Goal: Communication & Community: Answer question/provide support

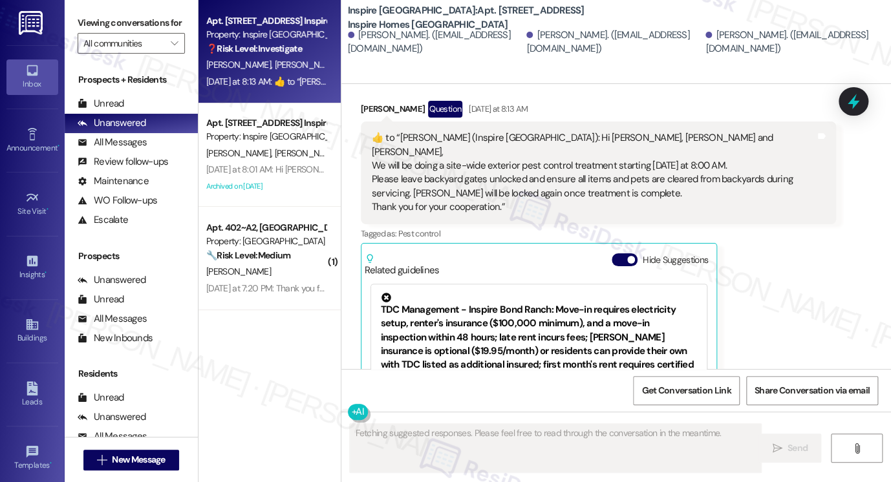
scroll to position [1043, 0]
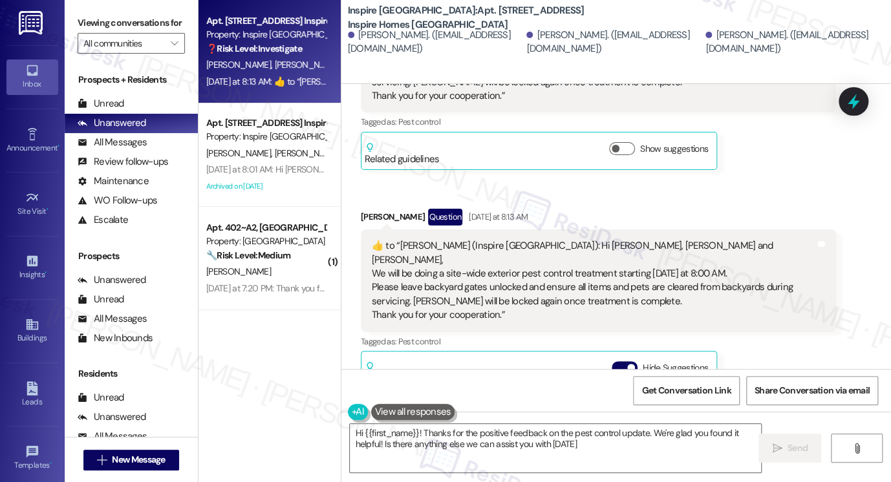
type textarea "Hi {{first_name}}! Thanks for the positive feedback on the pest control update.…"
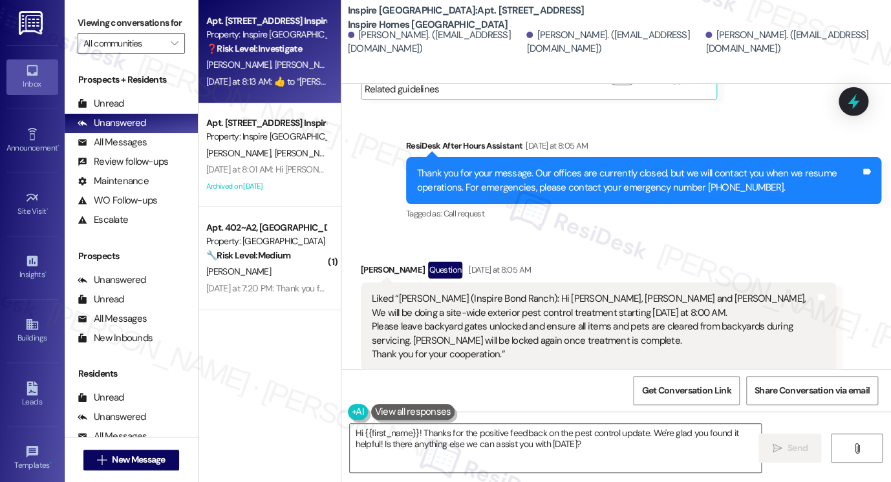
scroll to position [526, 0]
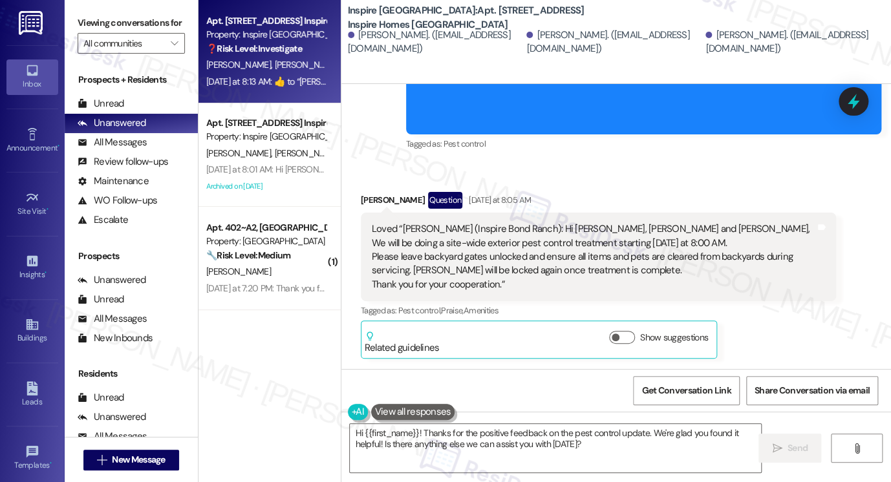
click at [451, 222] on div "Loved “[PERSON_NAME] (Inspire [GEOGRAPHIC_DATA]): Hi [PERSON_NAME], [PERSON_NAM…" at bounding box center [593, 256] width 443 height 69
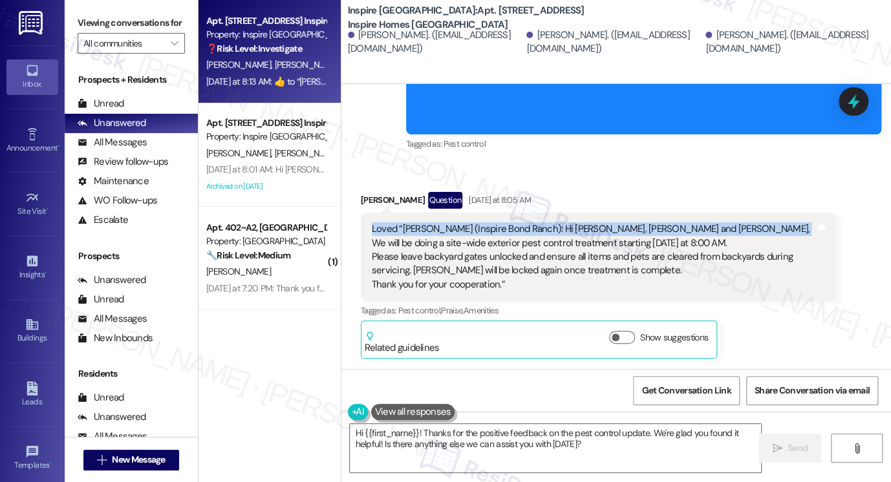
click at [451, 222] on div "Loved “[PERSON_NAME] (Inspire [GEOGRAPHIC_DATA]): Hi [PERSON_NAME], [PERSON_NAM…" at bounding box center [593, 256] width 443 height 69
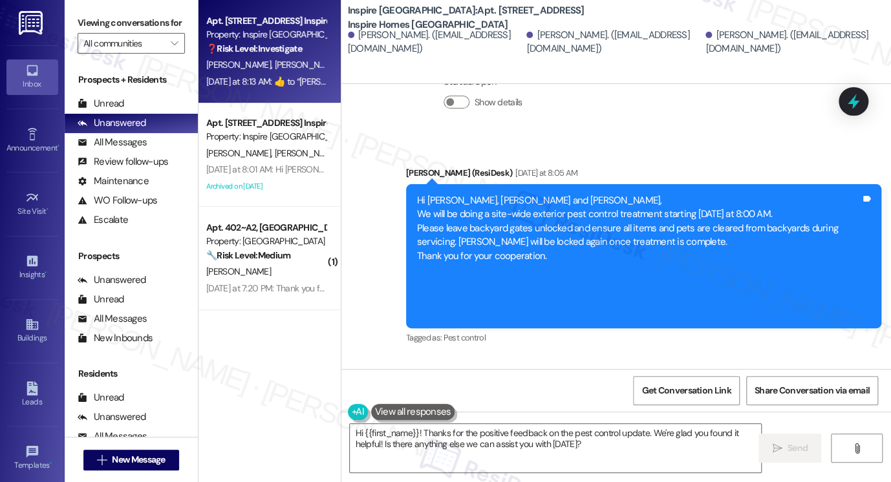
drag, startPoint x: 455, startPoint y: 193, endPoint x: 472, endPoint y: 201, distance: 18.5
click at [465, 197] on div "Hi [PERSON_NAME], [PERSON_NAME] and [PERSON_NAME], We will be doing a site-wide…" at bounding box center [638, 256] width 443 height 125
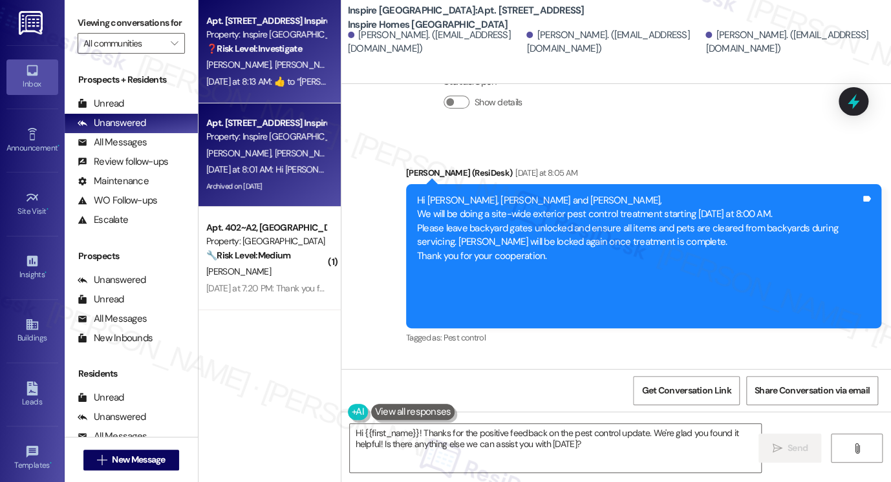
click at [268, 160] on div "[PERSON_NAME] [PERSON_NAME]" at bounding box center [266, 153] width 122 height 16
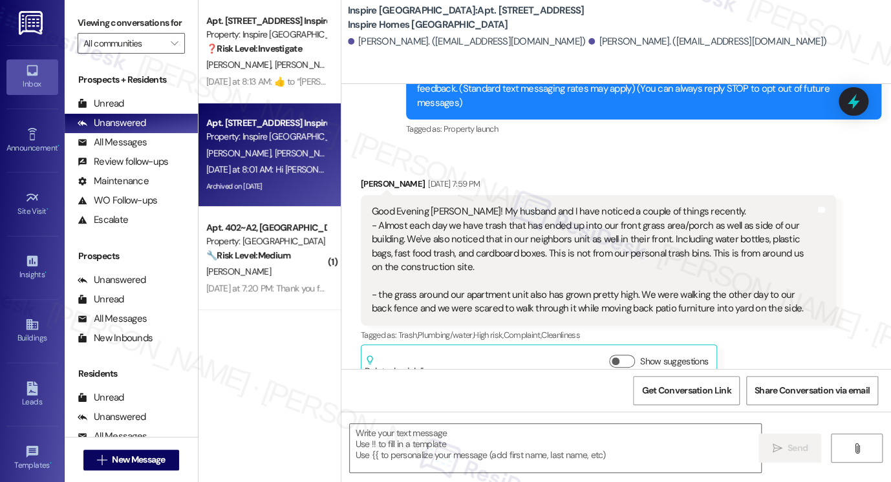
type textarea "Fetching suggested responses. Please feel free to read through the conversation…"
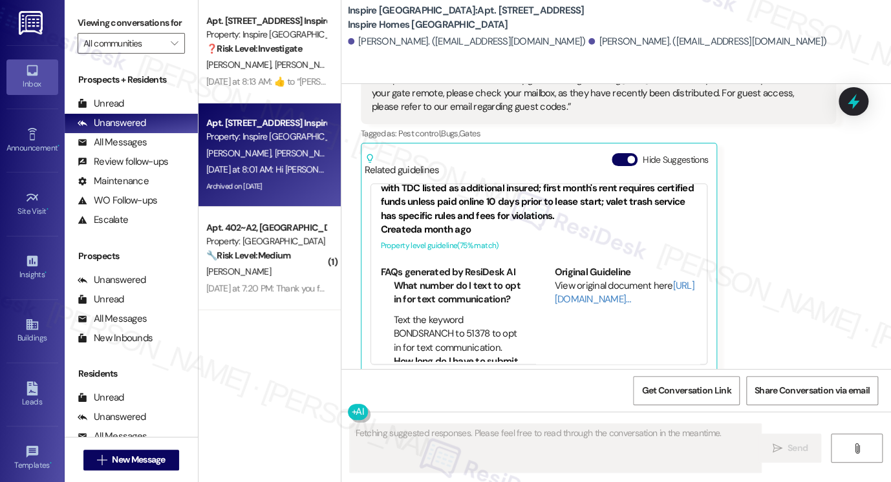
scroll to position [807, 0]
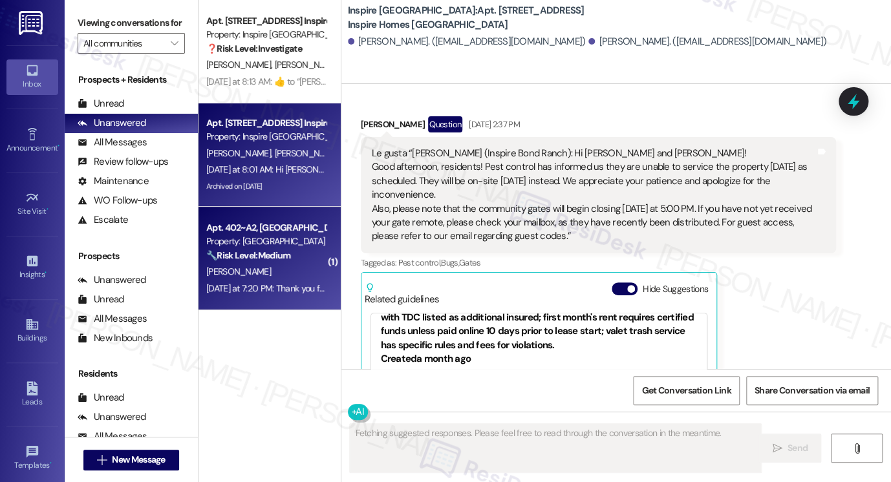
click at [278, 259] on strong "🔧 Risk Level: Medium" at bounding box center [248, 256] width 84 height 12
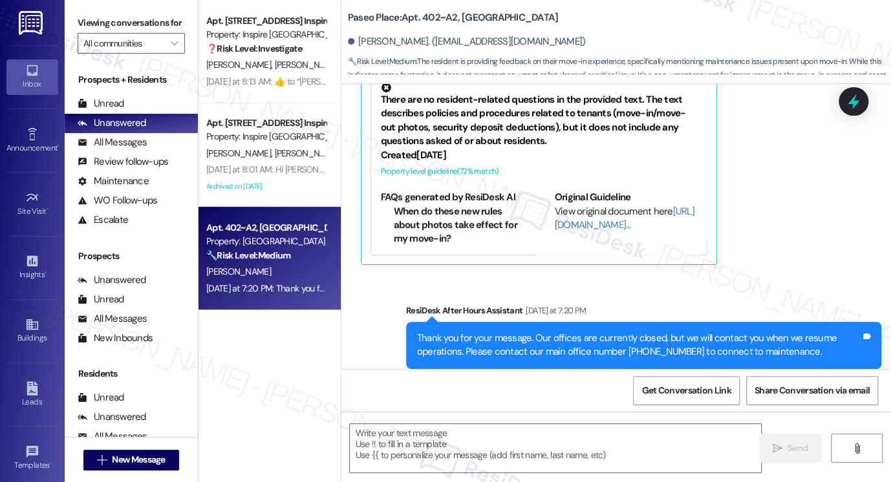
scroll to position [237, 0]
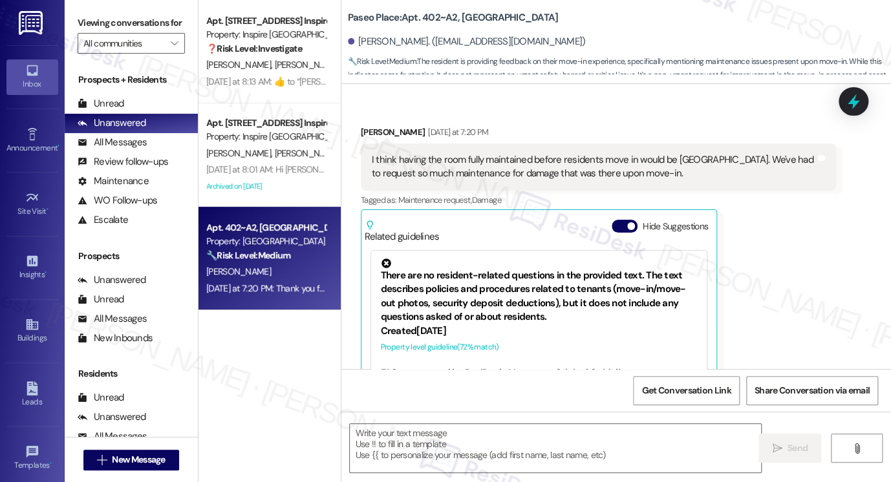
click at [445, 167] on div "I think having the room fully maintained before residents move in would be [GEO…" at bounding box center [593, 167] width 443 height 28
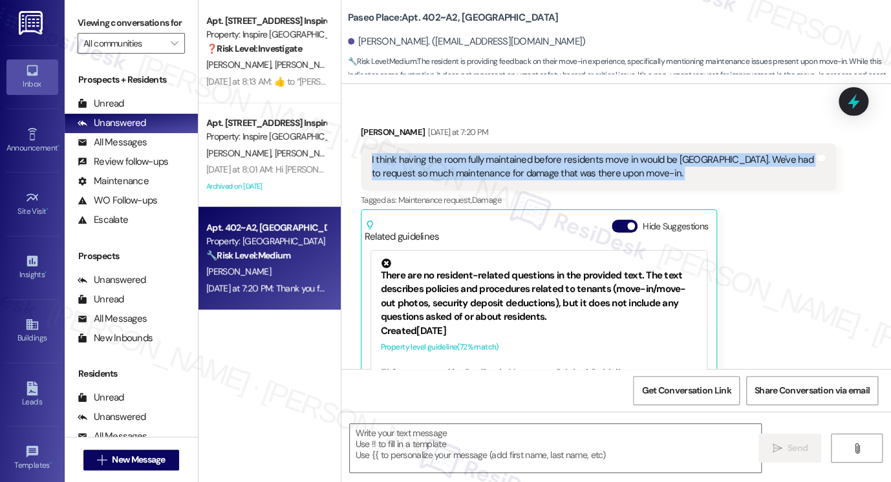
click at [445, 167] on div "I think having the room fully maintained before residents move in would be [GEO…" at bounding box center [593, 167] width 443 height 28
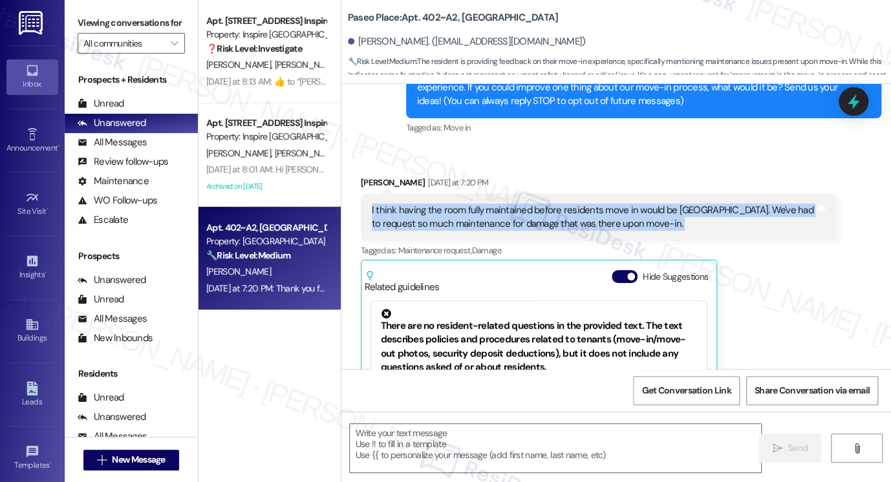
scroll to position [107, 0]
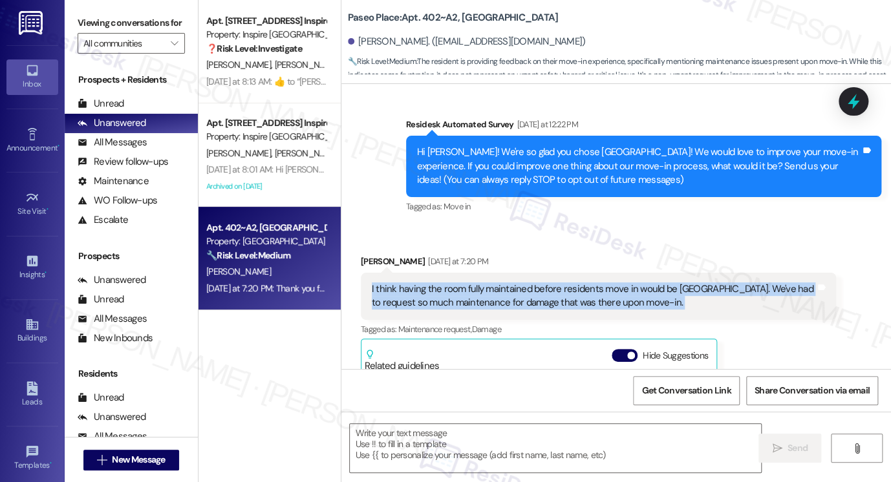
click at [478, 292] on div "I think having the room fully maintained before residents move in would be [GEO…" at bounding box center [593, 297] width 443 height 28
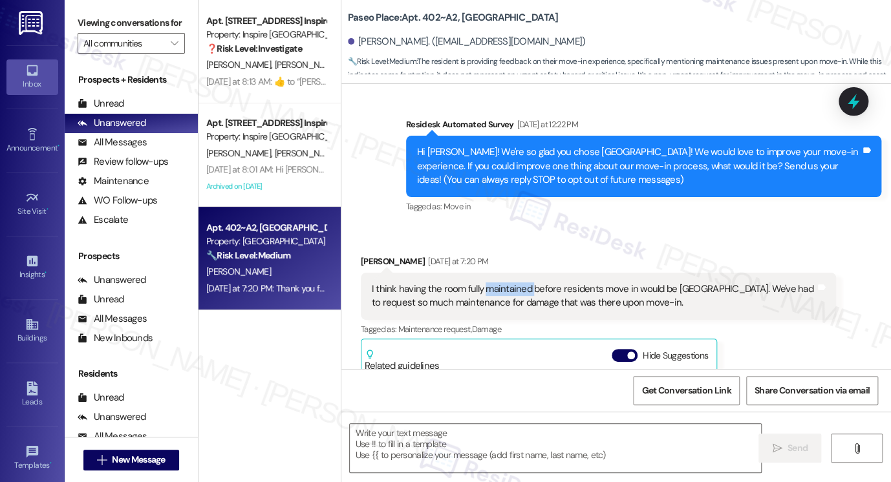
click at [478, 292] on div "I think having the room fully maintained before residents move in would be [GEO…" at bounding box center [593, 297] width 443 height 28
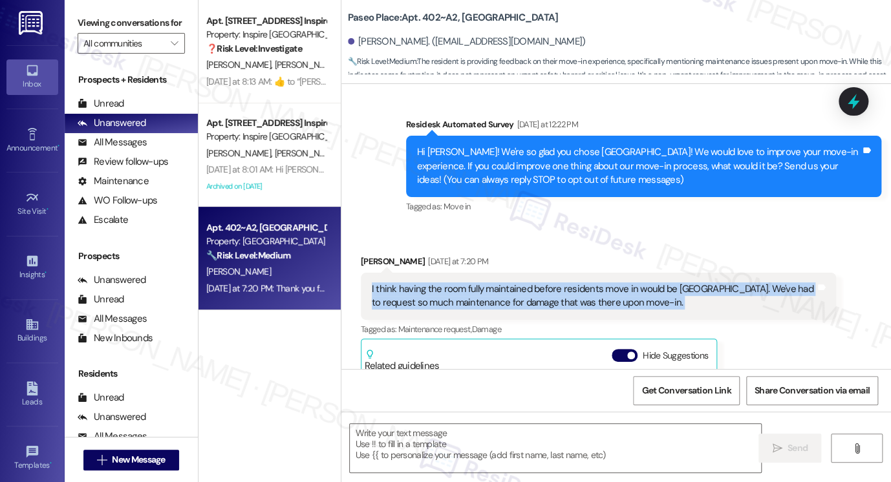
click at [478, 293] on div "I think having the room fully maintained before residents move in would be [GEO…" at bounding box center [593, 297] width 443 height 28
click at [462, 293] on div "I think having the room fully maintained before residents move in would be [GEO…" at bounding box center [593, 297] width 443 height 28
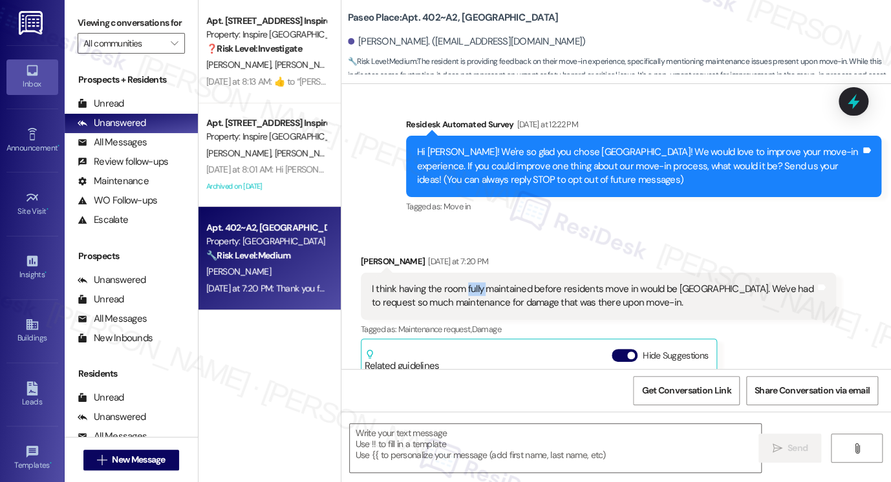
click at [462, 293] on div "I think having the room fully maintained before residents move in would be [GEO…" at bounding box center [593, 297] width 443 height 28
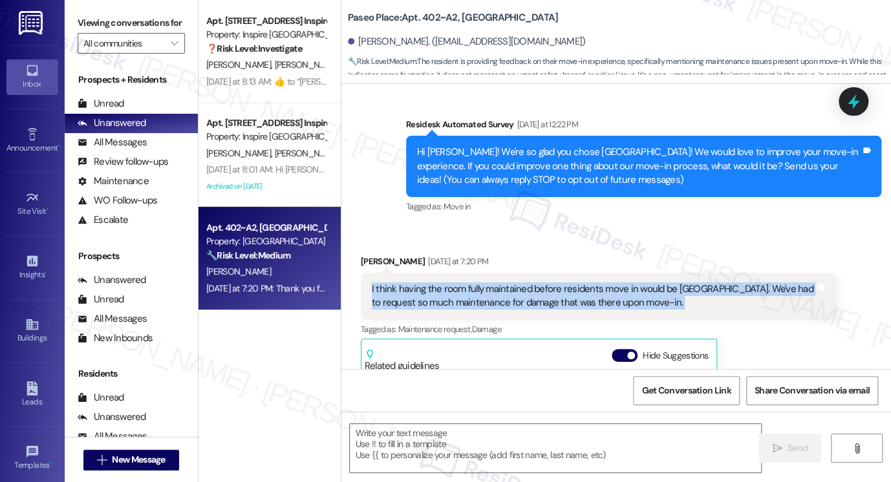
click at [462, 293] on div "I think having the room fully maintained before residents move in would be [GEO…" at bounding box center [593, 297] width 443 height 28
click at [485, 290] on div "I think having the room fully maintained before residents move in would be [GEO…" at bounding box center [593, 297] width 443 height 28
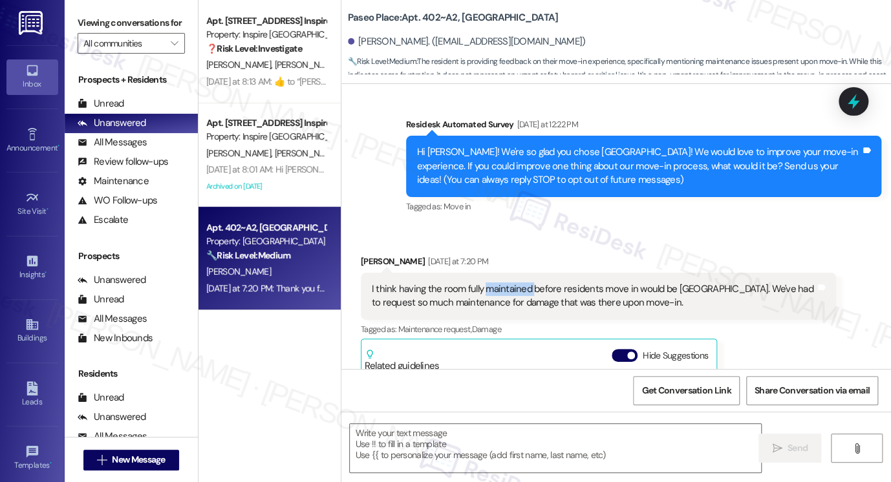
click at [485, 290] on div "I think having the room fully maintained before residents move in would be [GEO…" at bounding box center [593, 297] width 443 height 28
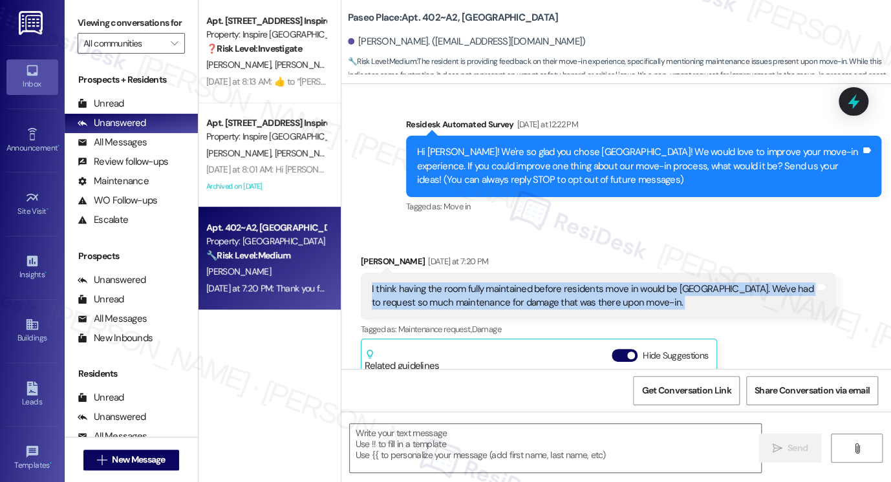
click at [485, 290] on div "I think having the room fully maintained before residents move in would be [GEO…" at bounding box center [593, 297] width 443 height 28
click at [568, 297] on div "I think having the room fully maintained before residents move in would be [GEO…" at bounding box center [593, 297] width 443 height 28
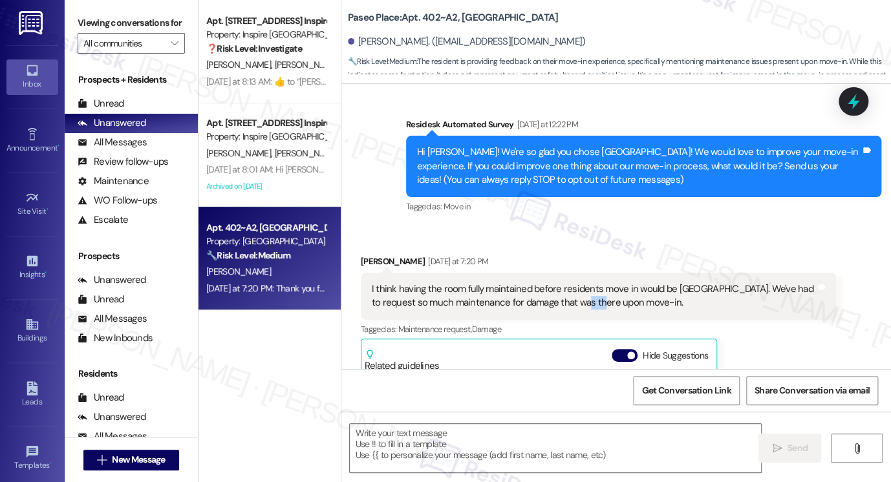
click at [567, 297] on div "I think having the room fully maintained before residents move in would be [GEO…" at bounding box center [593, 297] width 443 height 28
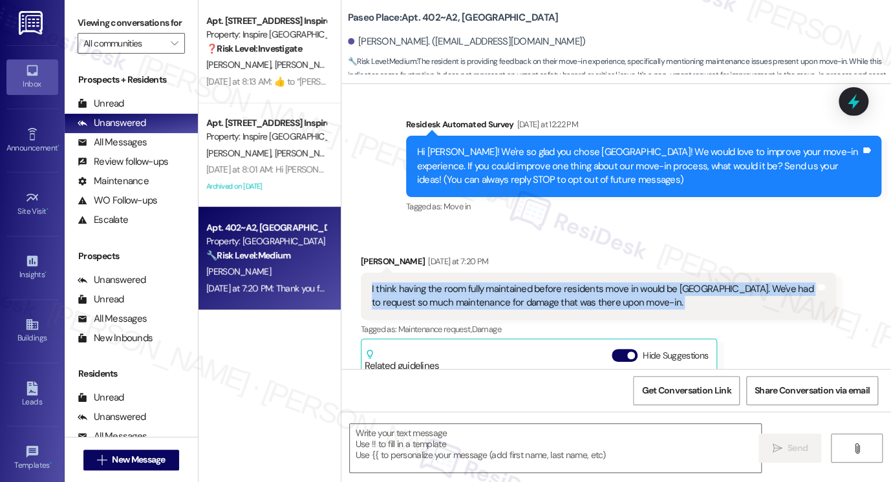
click at [567, 297] on div "I think having the room fully maintained before residents move in would be [GEO…" at bounding box center [593, 297] width 443 height 28
click at [465, 303] on div "I think having the room fully maintained before residents move in would be [GEO…" at bounding box center [593, 297] width 443 height 28
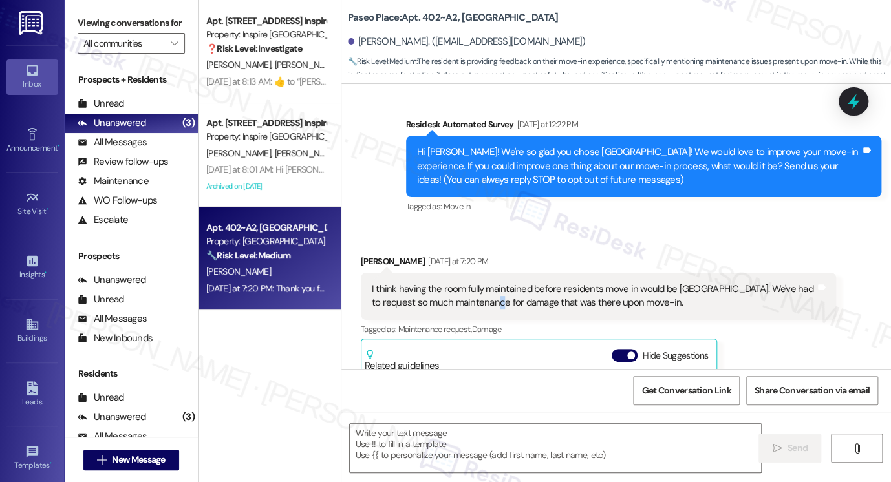
click at [465, 303] on div "I think having the room fully maintained before residents move in would be [GEO…" at bounding box center [593, 297] width 443 height 28
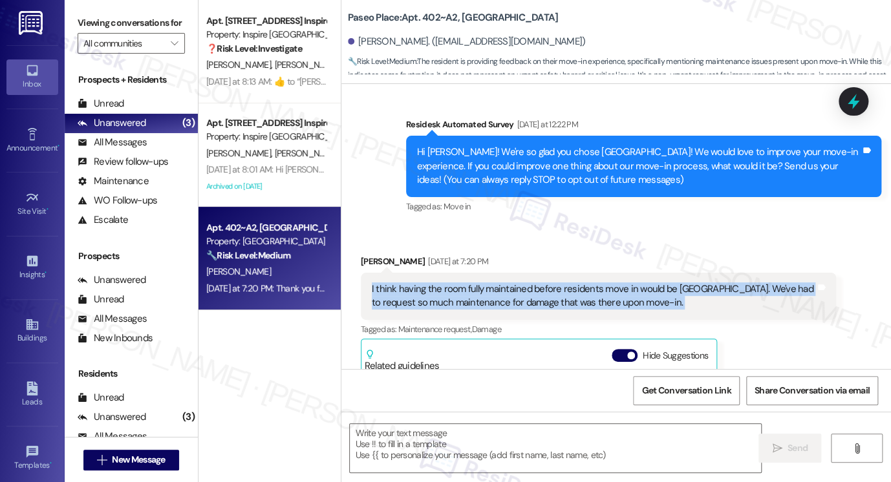
click at [465, 303] on div "I think having the room fully maintained before residents move in would be [GEO…" at bounding box center [593, 297] width 443 height 28
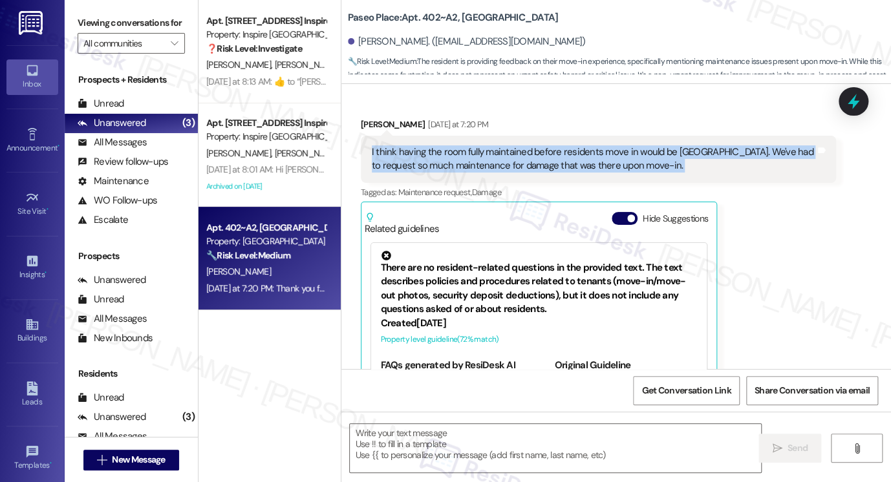
scroll to position [237, 0]
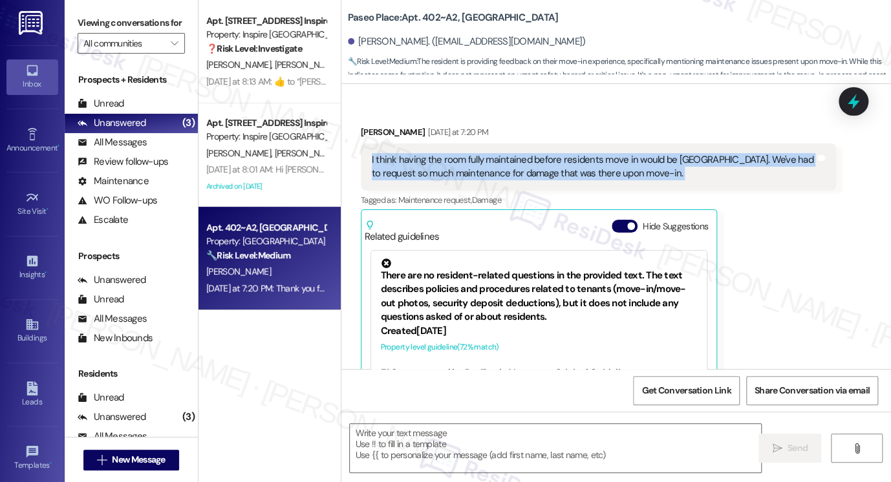
click at [84, 21] on label "Viewing conversations for" at bounding box center [131, 23] width 107 height 20
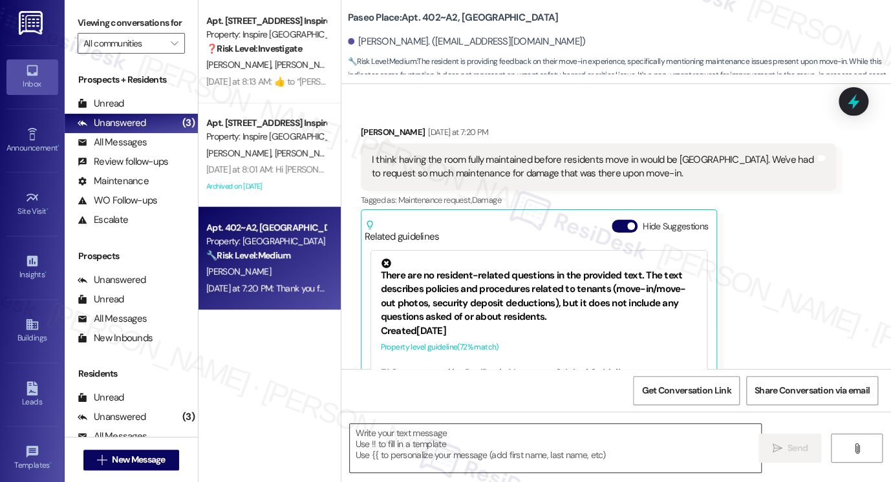
click at [443, 442] on textarea at bounding box center [555, 448] width 411 height 48
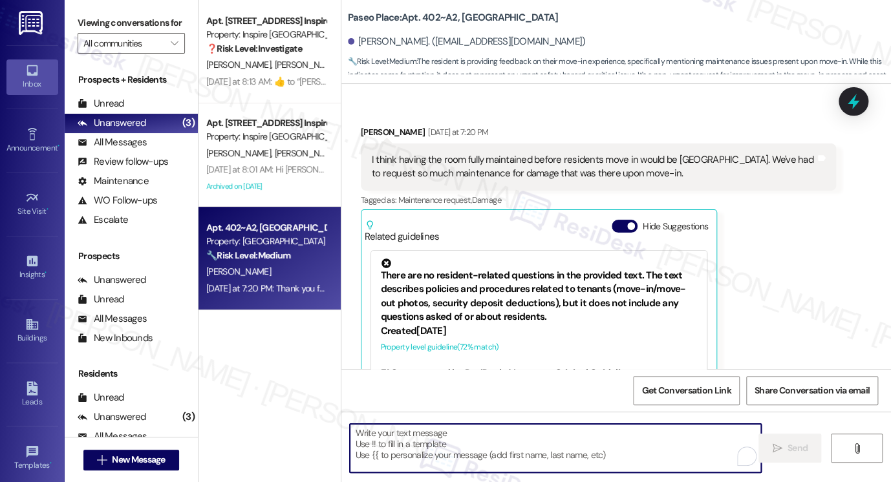
paste textarea "Thank you for sharing that feedback, {{first_name}} — I can understand how frus…"
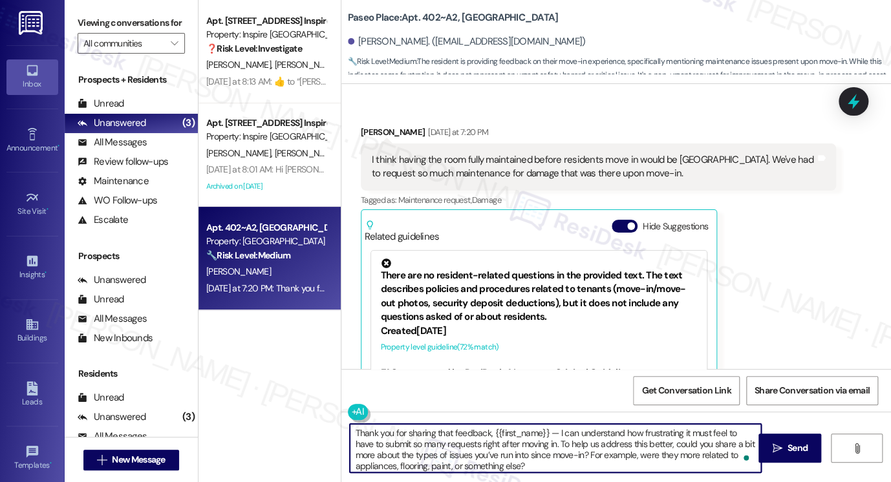
click at [367, 133] on div "[PERSON_NAME] [DATE] at 7:20 PM" at bounding box center [598, 134] width 475 height 18
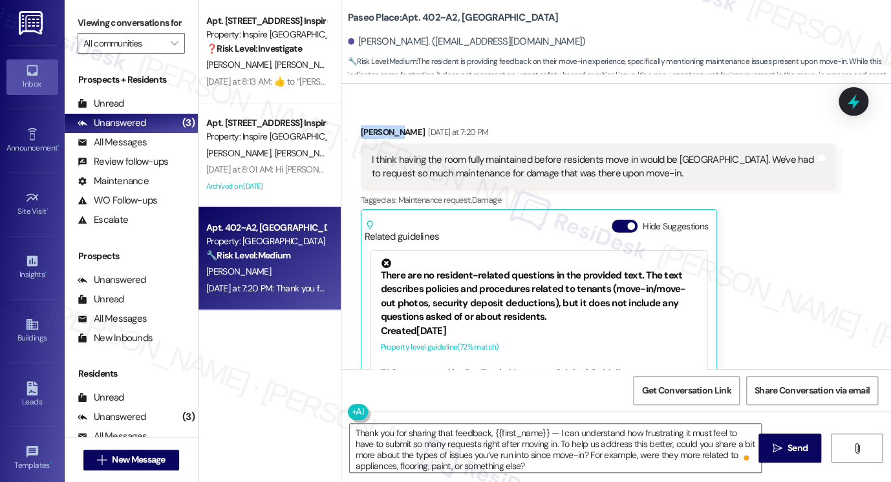
click at [367, 133] on div "[PERSON_NAME] [DATE] at 7:20 PM" at bounding box center [598, 134] width 475 height 18
copy div "[PERSON_NAME]"
click at [350, 431] on textarea "Thank you for sharing that feedback, {{first_name}} — I can understand how frus…" at bounding box center [555, 448] width 411 height 48
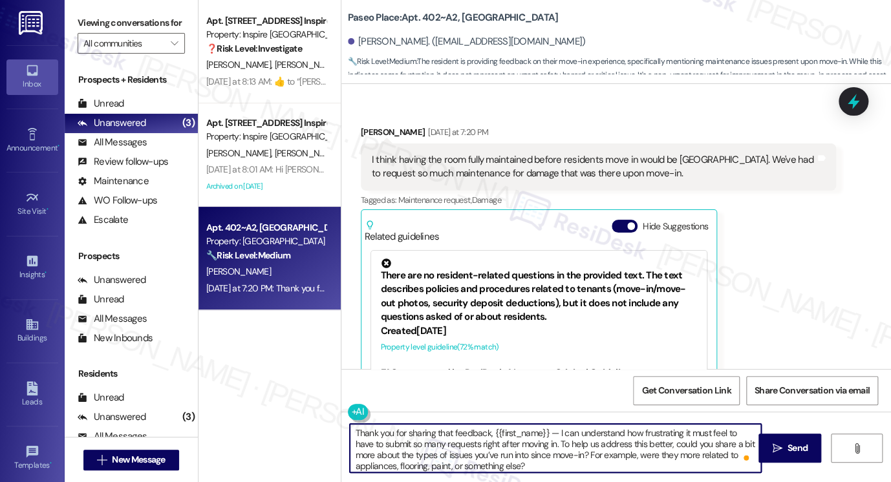
drag, startPoint x: 488, startPoint y: 429, endPoint x: 522, endPoint y: 431, distance: 34.3
click at [522, 431] on textarea "Thank you for sharing that feedback, {{first_name}} — I can understand how frus…" at bounding box center [555, 448] width 411 height 48
drag, startPoint x: 551, startPoint y: 431, endPoint x: 542, endPoint y: 431, distance: 9.1
click at [542, 431] on textarea "Thank you for sharing that feedback, {{first_name}} — I can understand how frus…" at bounding box center [555, 448] width 411 height 48
click at [561, 434] on textarea "Thank you for sharing that feedback, {{first_name}}. I can understand how frust…" at bounding box center [555, 448] width 411 height 48
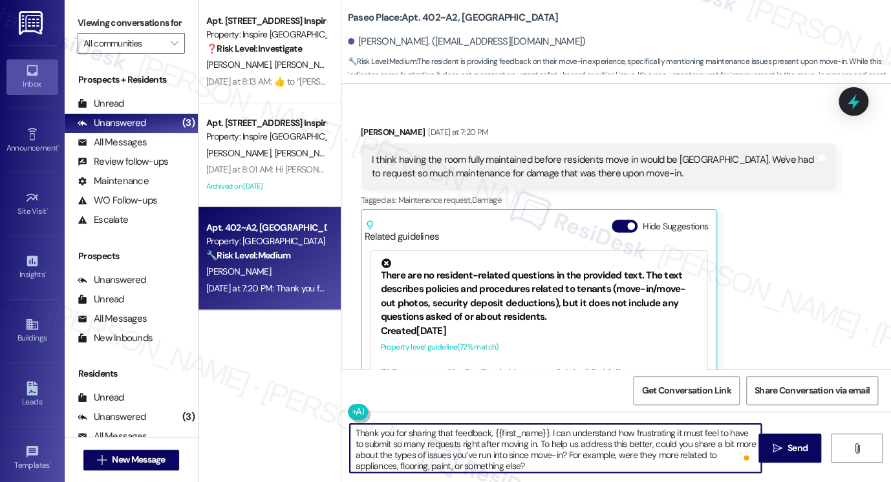
click at [555, 434] on textarea "Thank you for sharing that feedback, {{first_name}}. I can understand how frust…" at bounding box center [555, 448] width 411 height 48
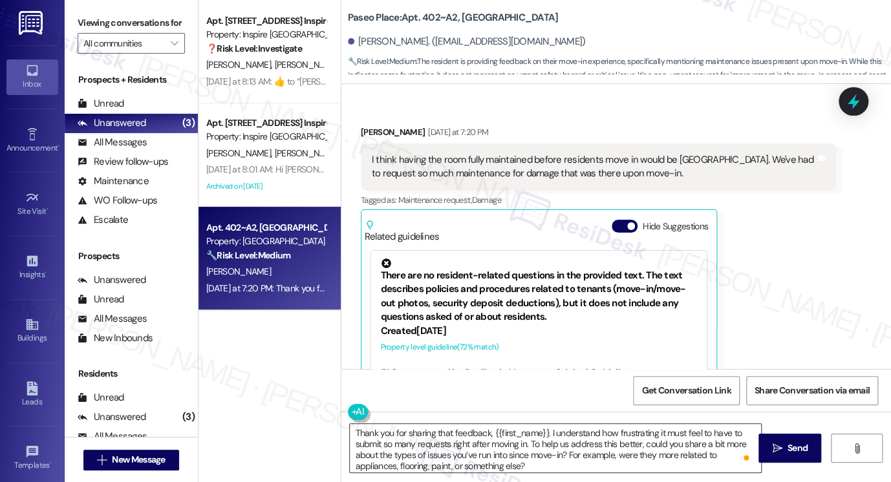
click at [481, 458] on textarea "Thank you for sharing that feedback, {{first_name}}. I understand how frustrati…" at bounding box center [555, 448] width 411 height 48
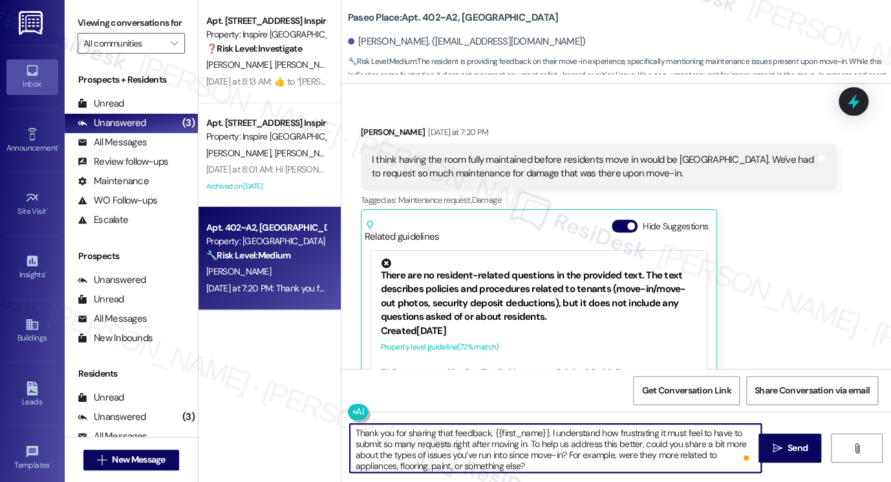
click at [481, 458] on textarea "Thank you for sharing that feedback, {{first_name}}. I understand how frustrati…" at bounding box center [555, 448] width 411 height 48
click at [559, 461] on textarea "Thank you for sharing that feedback, {{first_name}}. I understand how frustrati…" at bounding box center [555, 448] width 411 height 48
click at [564, 451] on textarea "Thank you for sharing that feedback, {{first_name}}. I understand how frustrati…" at bounding box center [555, 448] width 411 height 48
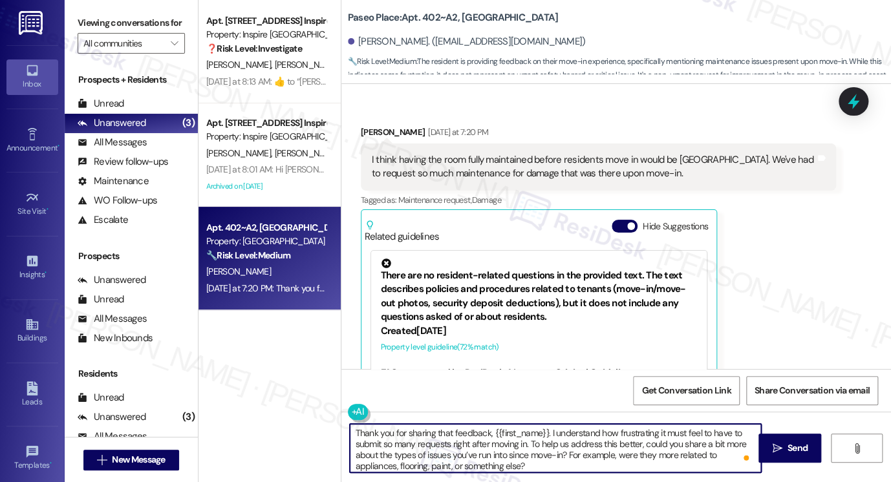
click at [564, 451] on textarea "Thank you for sharing that feedback, {{first_name}}. I understand how frustrati…" at bounding box center [555, 448] width 411 height 48
click at [555, 458] on textarea "Thank you for sharing that feedback, {{first_name}}. I understand how frustrati…" at bounding box center [555, 448] width 411 height 48
drag, startPoint x: 564, startPoint y: 455, endPoint x: 621, endPoint y: 454, distance: 56.9
click at [621, 454] on textarea "Thank you for sharing that feedback, {{first_name}}. I understand how frustrati…" at bounding box center [555, 448] width 411 height 48
click at [464, 432] on textarea "Thank you for sharing that feedback, {{first_name}}. I understand how frustrati…" at bounding box center [555, 448] width 411 height 48
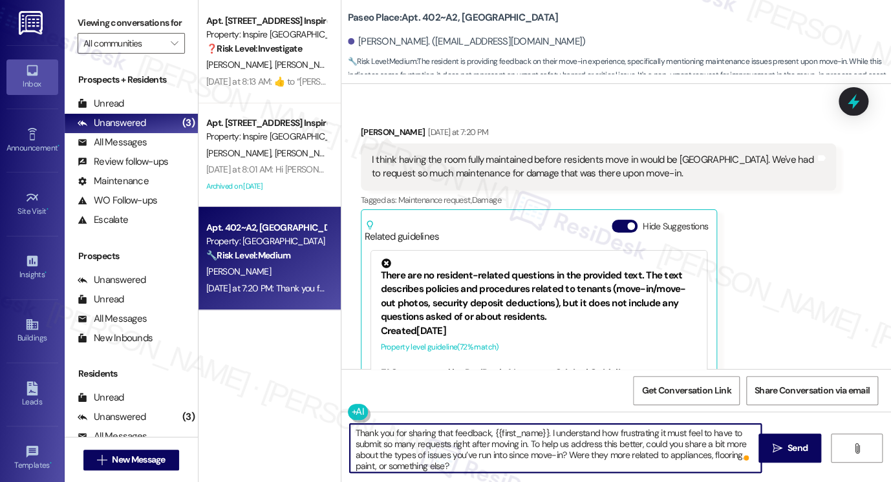
click at [464, 432] on textarea "Thank you for sharing that feedback, {{first_name}}. I understand how frustrati…" at bounding box center [555, 448] width 411 height 48
click at [489, 434] on textarea "Thank you for sharing that feedback, {{first_name}}. I understand how frustrati…" at bounding box center [555, 448] width 411 height 48
click at [584, 434] on textarea "Thank you for sharing that feedback, {{first_name}}. I understand how frustrati…" at bounding box center [555, 448] width 411 height 48
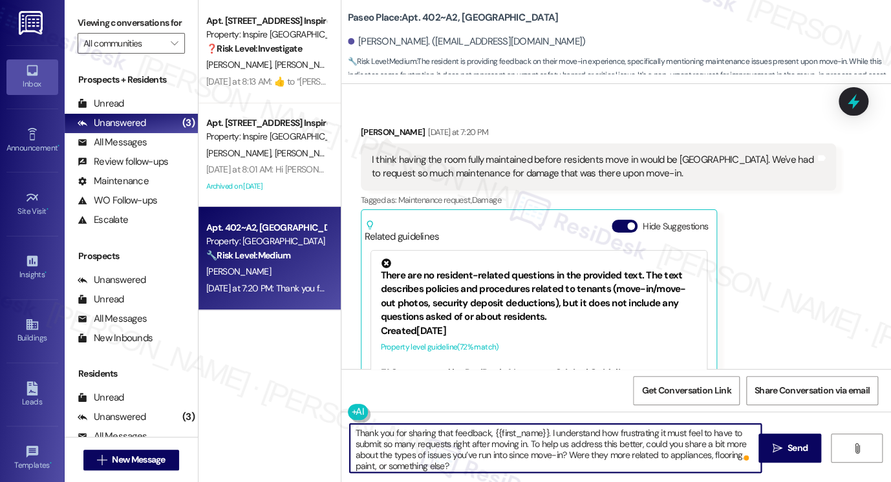
click at [584, 434] on textarea "Thank you for sharing that feedback, {{first_name}}. I understand how frustrati…" at bounding box center [555, 448] width 411 height 48
click at [571, 443] on textarea "Thank you for sharing that feedback, {{first_name}}. I understand how frustrati…" at bounding box center [555, 448] width 411 height 48
click at [588, 431] on textarea "Thank you for sharing that feedback, {{first_name}}. I understand how frustrati…" at bounding box center [555, 448] width 411 height 48
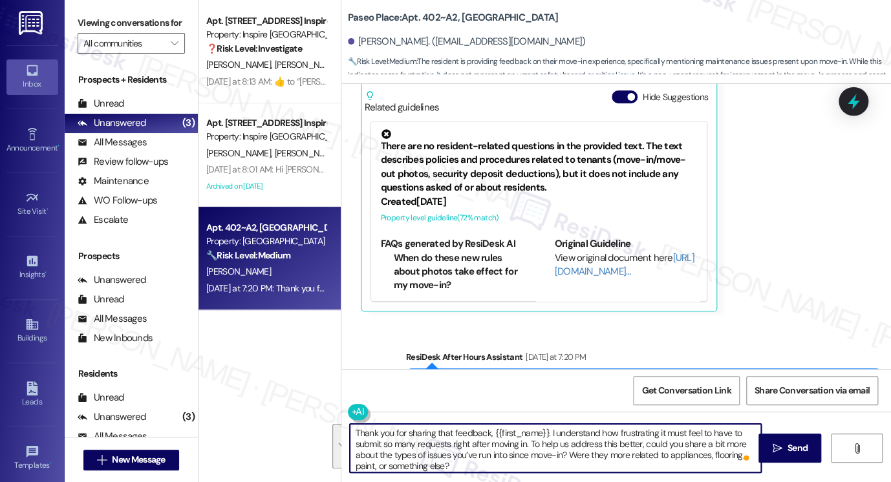
scroll to position [172, 0]
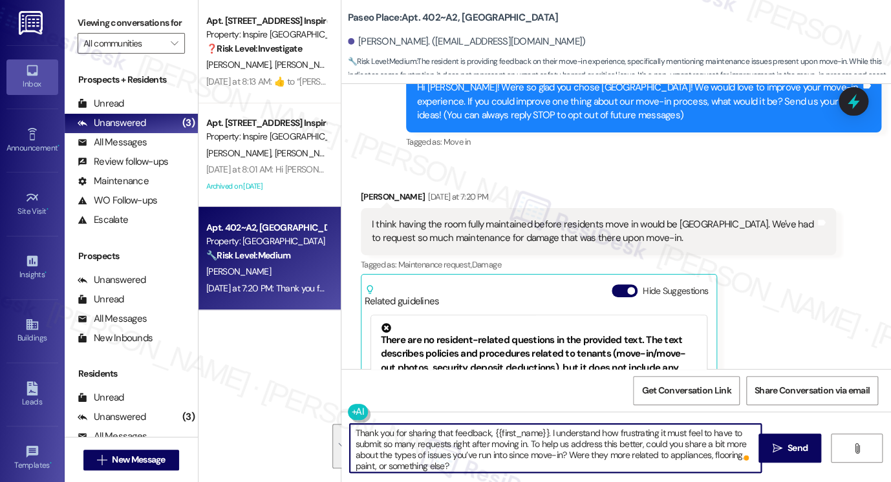
click at [416, 431] on textarea "Thank you for sharing that feedback, {{first_name}}. I understand how frustrati…" at bounding box center [555, 448] width 411 height 48
click at [378, 188] on div "Received via SMS [PERSON_NAME] [DATE] at 7:20 PM I think having the room fully …" at bounding box center [598, 347] width 495 height 335
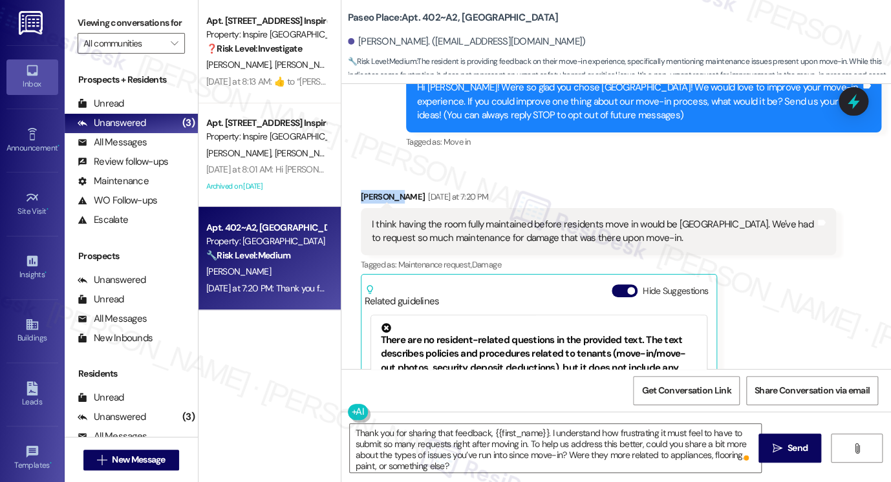
click at [378, 188] on div "Received via SMS [PERSON_NAME] [DATE] at 7:20 PM I think having the room fully …" at bounding box center [598, 347] width 495 height 335
click at [579, 439] on textarea "Thank you for sharing that feedback, {{first_name}}. I understand how frustrati…" at bounding box center [555, 448] width 411 height 48
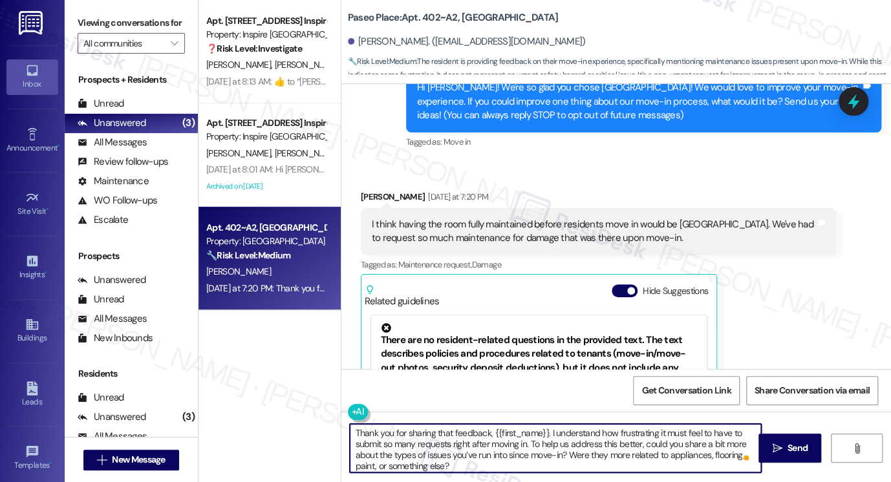
click at [579, 439] on textarea "Thank you for sharing that feedback, {{first_name}}. I understand how frustrati…" at bounding box center [555, 448] width 411 height 48
click at [635, 433] on textarea "Thank you for sharing that feedback, {{first_name}}. I understand how frustrati…" at bounding box center [555, 448] width 411 height 48
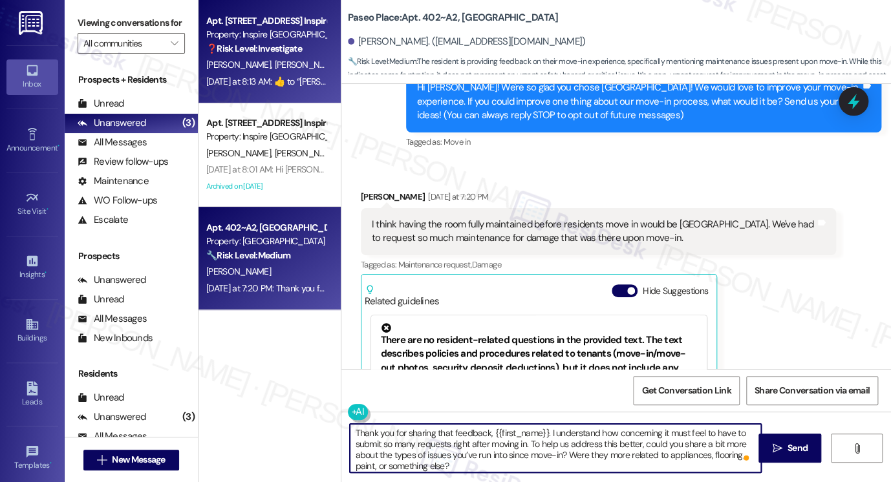
type textarea "Thank you for sharing that feedback, {{first_name}}. I understand how concernin…"
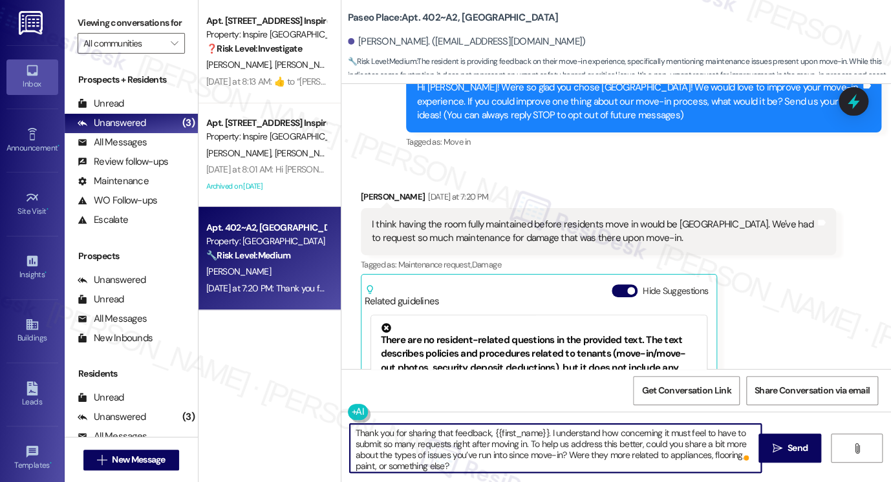
click at [455, 432] on textarea "Thank you for sharing that feedback, {{first_name}}. I understand how concernin…" at bounding box center [555, 448] width 411 height 48
click at [612, 447] on textarea "Thank you for sharing that feedback, {{first_name}}. I understand how concernin…" at bounding box center [555, 448] width 411 height 48
drag, startPoint x: 448, startPoint y: 442, endPoint x: 552, endPoint y: 446, distance: 104.2
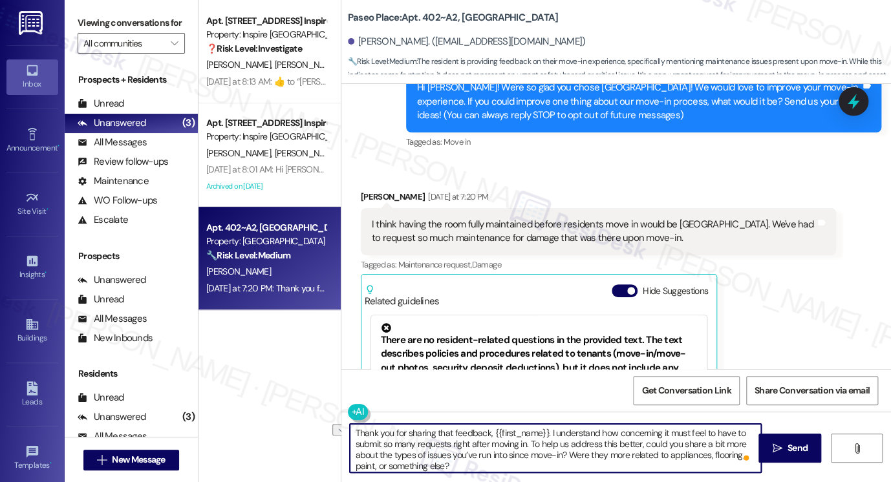
click at [552, 446] on textarea "Thank you for sharing that feedback, {{first_name}}. I understand how concernin…" at bounding box center [555, 448] width 411 height 48
drag, startPoint x: 394, startPoint y: 445, endPoint x: 577, endPoint y: 462, distance: 183.7
click at [577, 462] on textarea "Thank you for sharing that feedback, {{first_name}}. I understand how concernin…" at bounding box center [555, 448] width 411 height 48
click at [592, 457] on textarea "Thank you for sharing that feedback, {{first_name}}. I understand how concernin…" at bounding box center [555, 448] width 411 height 48
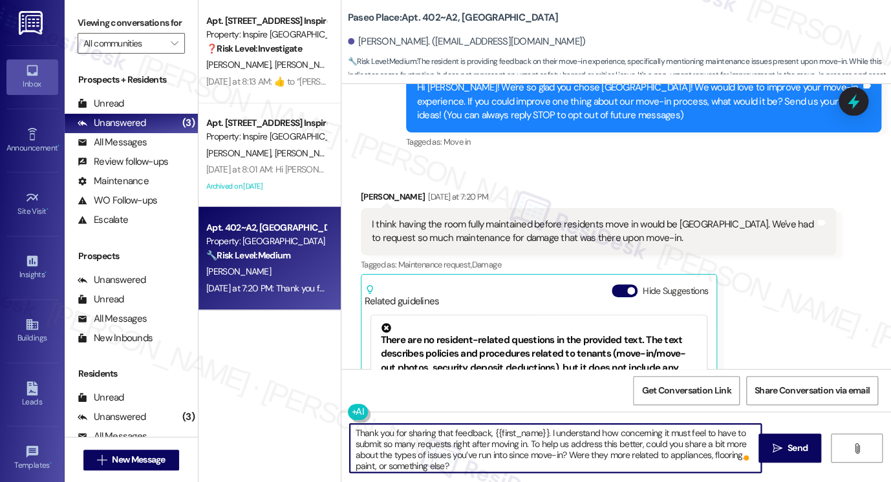
click at [592, 457] on textarea "Thank you for sharing that feedback, {{first_name}}. I understand how concernin…" at bounding box center [555, 448] width 411 height 48
click at [520, 458] on textarea "Thank you for sharing that feedback, {{first_name}}. I understand how concernin…" at bounding box center [555, 448] width 411 height 48
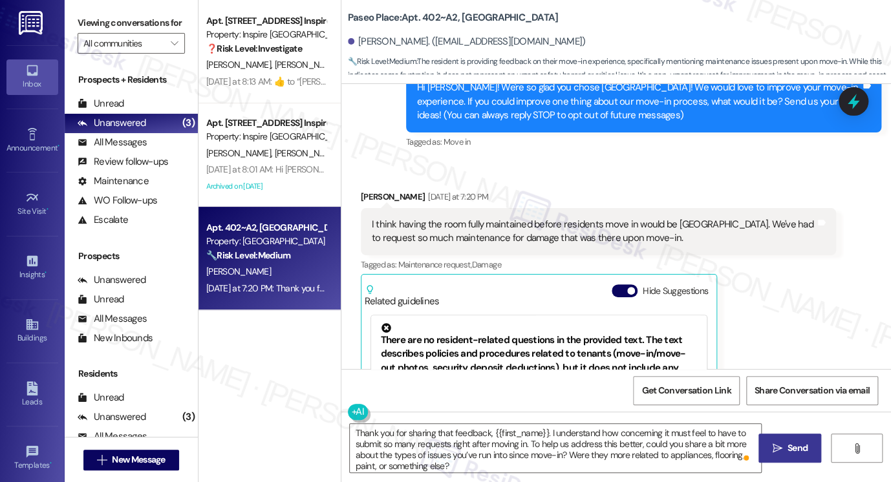
click at [785, 442] on span "Send" at bounding box center [797, 449] width 25 height 14
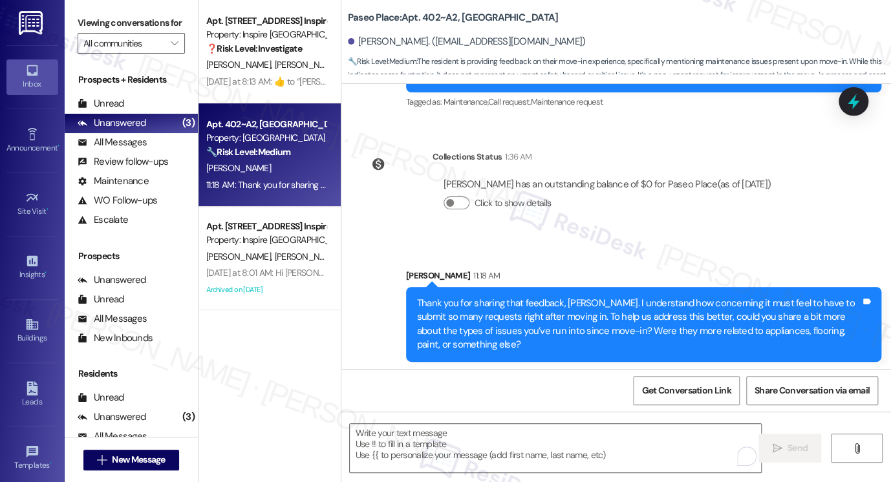
scroll to position [691, 0]
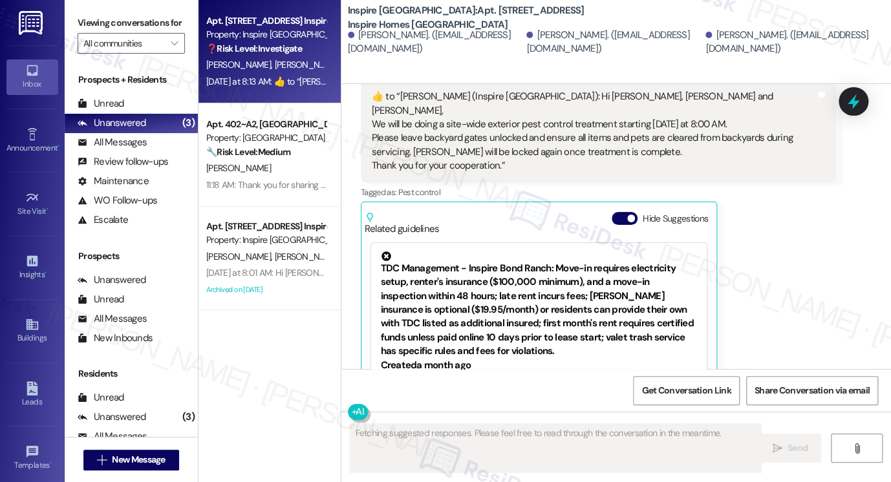
scroll to position [1107, 0]
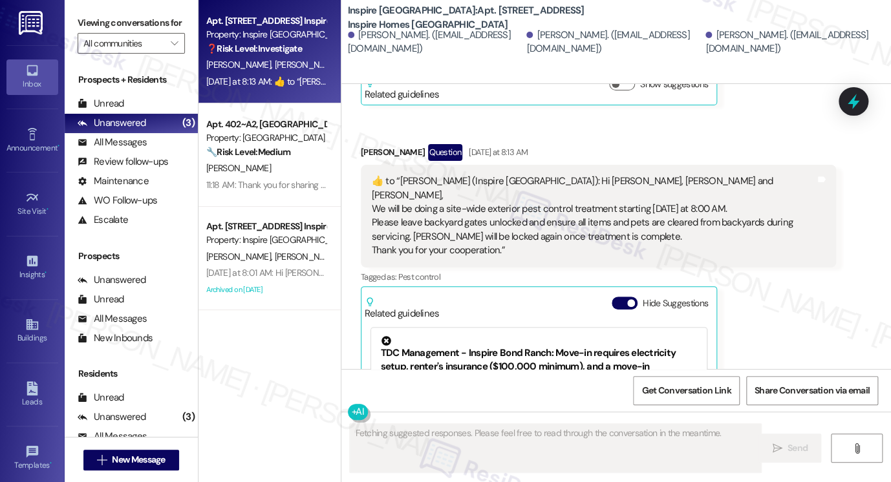
click at [420, 187] on div "​👍​ to “ [PERSON_NAME] (Inspire [GEOGRAPHIC_DATA]): Hi [PERSON_NAME], [PERSON_N…" at bounding box center [593, 216] width 443 height 83
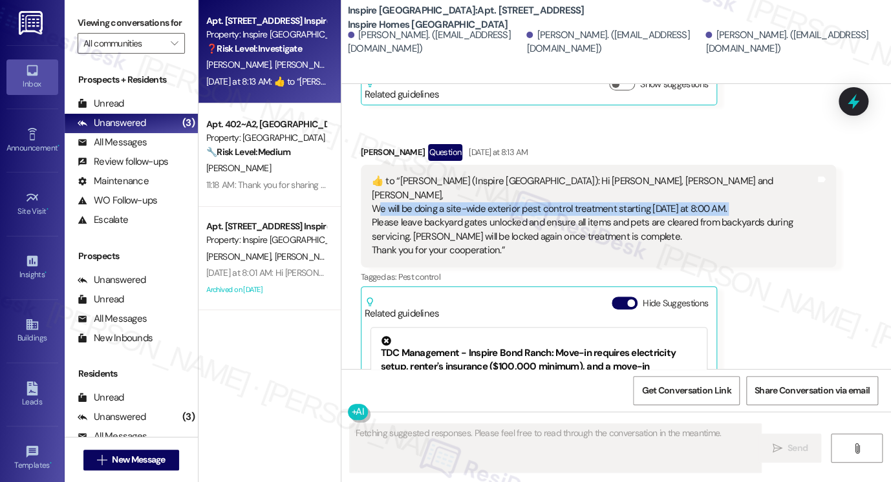
click at [420, 187] on div "​👍​ to “ [PERSON_NAME] (Inspire [GEOGRAPHIC_DATA]): Hi [PERSON_NAME], [PERSON_N…" at bounding box center [593, 216] width 443 height 83
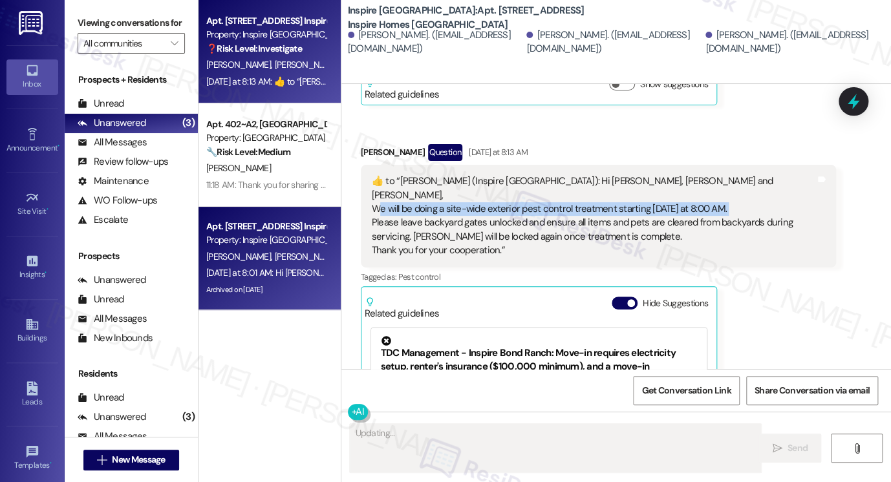
type textarea "Hi"
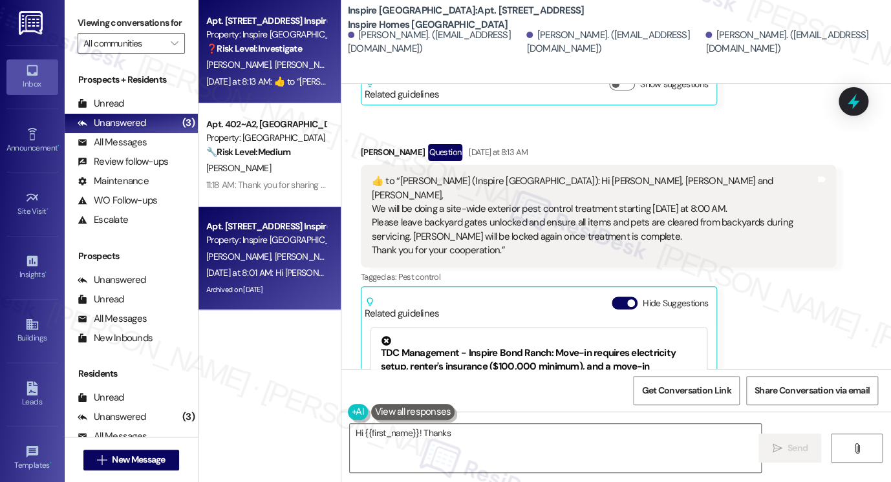
click at [290, 251] on div "[PERSON_NAME] [PERSON_NAME]" at bounding box center [266, 257] width 122 height 16
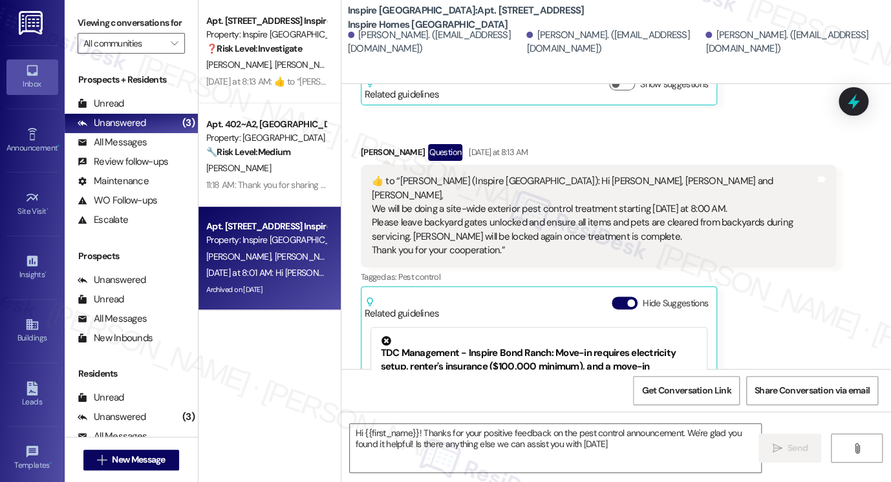
type textarea "Hi {{first_name}}! Thanks for your positive feedback on the pest control announ…"
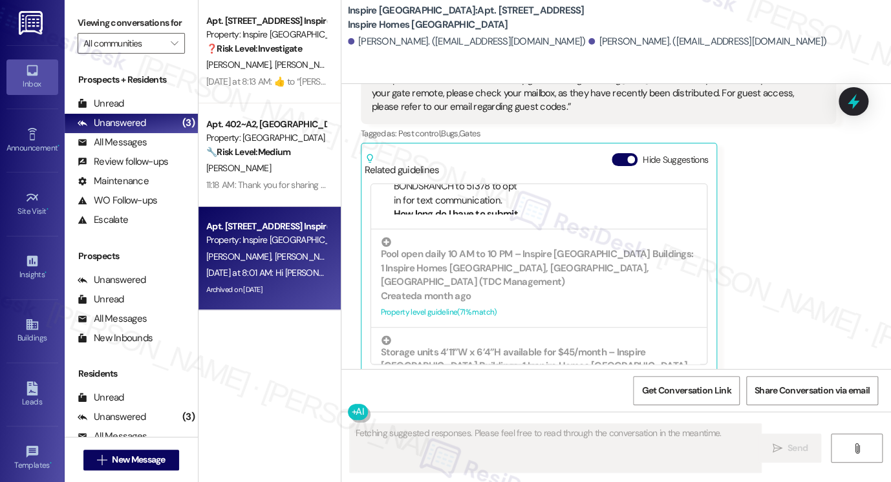
scroll to position [270, 0]
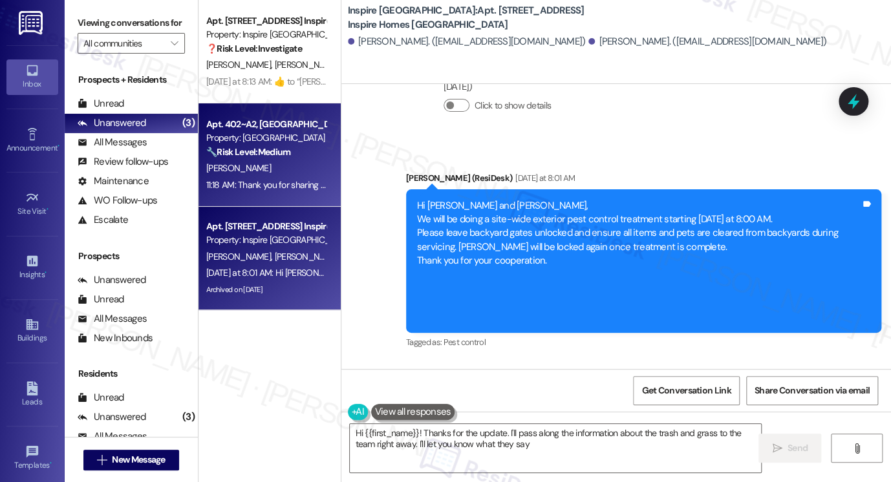
type textarea "Hi {{first_name}}! Thanks for the update. I'll pass along the information about…"
